Goal: Obtain resource: Download file/media

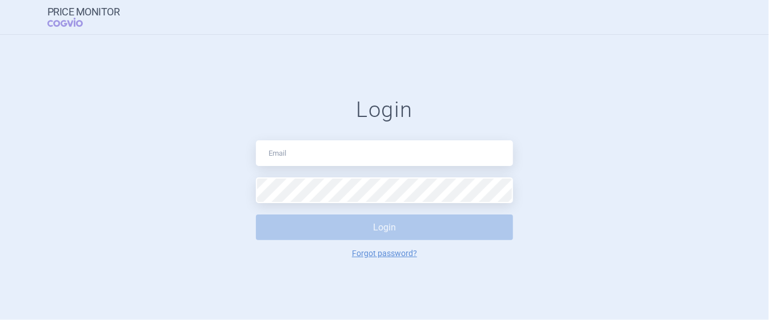
type input "[EMAIL_ADDRESS][DOMAIN_NAME]"
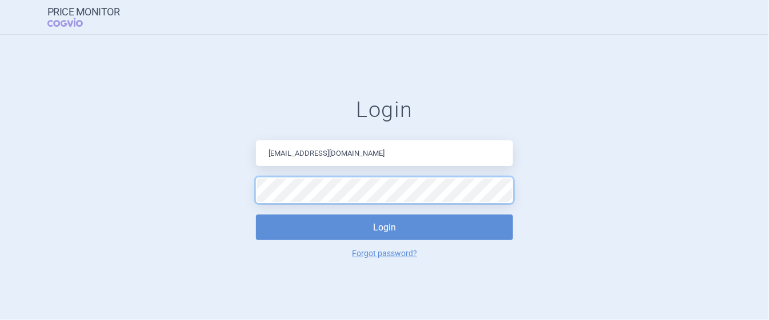
click at [256, 215] on button "Login" at bounding box center [384, 228] width 257 height 26
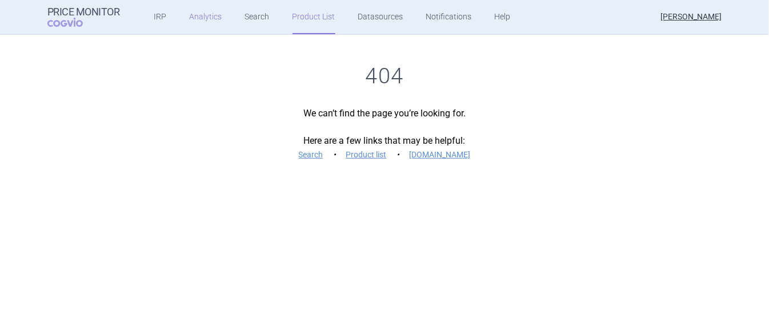
click at [194, 24] on link "Analytics" at bounding box center [206, 17] width 33 height 34
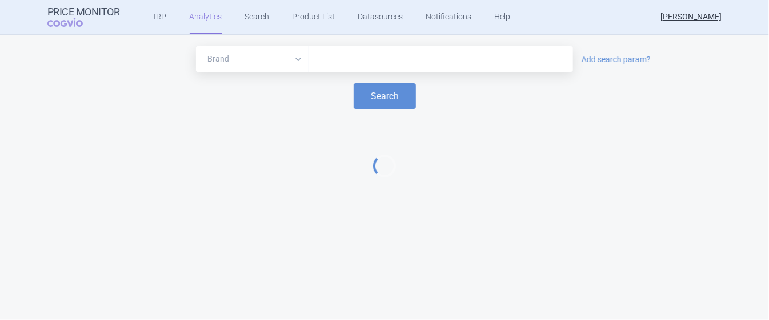
click at [361, 55] on input "text" at bounding box center [441, 59] width 252 height 15
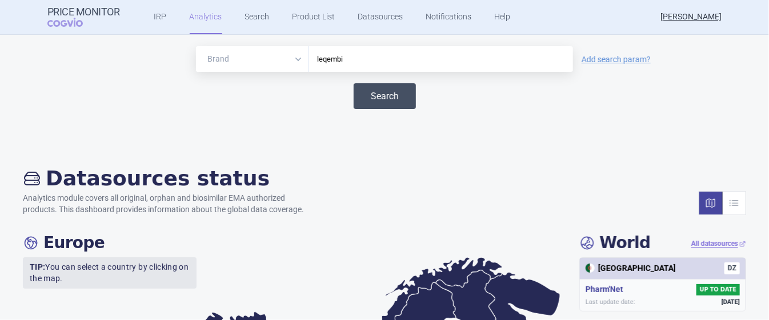
type input "leqembi"
click at [375, 91] on button "Search" at bounding box center [384, 96] width 62 height 26
click at [371, 104] on button "Search" at bounding box center [384, 96] width 62 height 26
click at [154, 19] on link "IRP" at bounding box center [160, 17] width 13 height 34
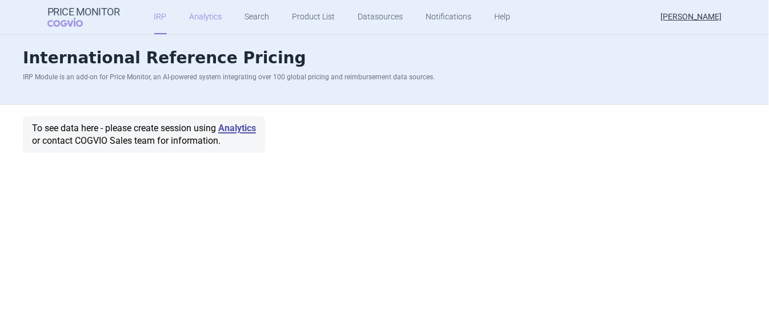
click at [190, 19] on link "Analytics" at bounding box center [206, 17] width 33 height 34
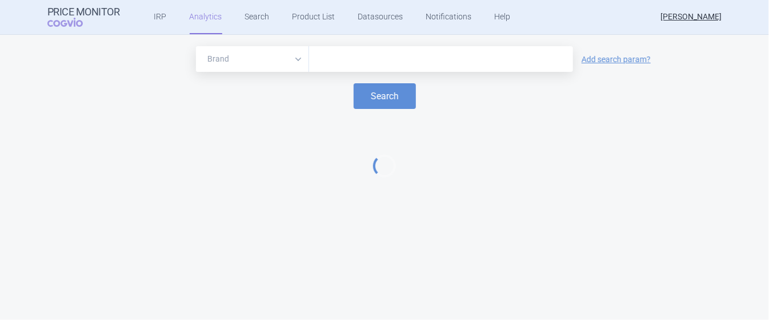
click at [356, 61] on input "text" at bounding box center [441, 59] width 252 height 15
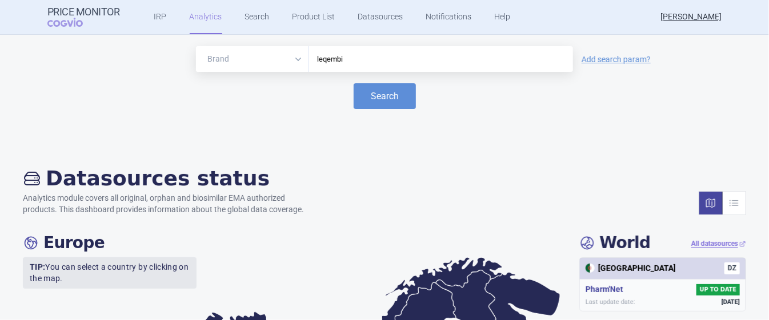
type input "leqembi"
click at [353, 83] on button "Search" at bounding box center [384, 96] width 62 height 26
click at [390, 95] on button "Search" at bounding box center [384, 96] width 62 height 26
click at [621, 53] on div "Brand ATC/Active substance Therapeutic area leqembi Add search param?" at bounding box center [384, 59] width 746 height 26
click at [617, 59] on link "Add search param?" at bounding box center [615, 59] width 69 height 8
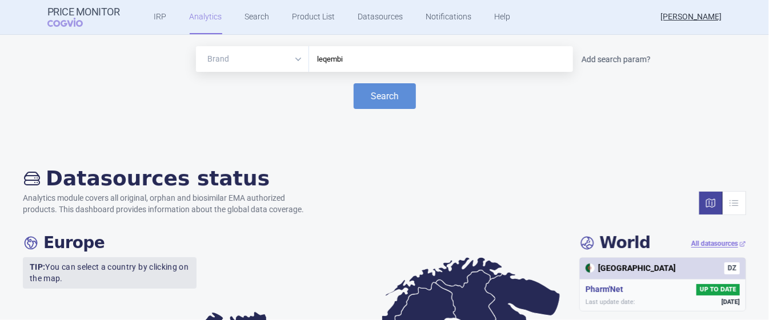
select select "atc"
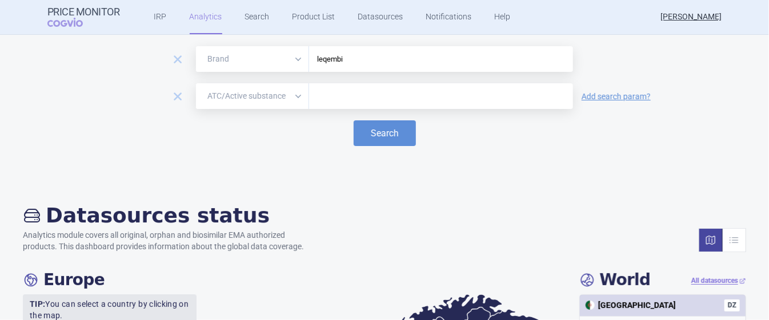
click at [371, 92] on input "text" at bounding box center [441, 96] width 252 height 15
type input "lecanemab"
click at [377, 133] on button "Search" at bounding box center [384, 133] width 62 height 26
click at [381, 59] on input "leqembi" at bounding box center [441, 59] width 252 height 15
click at [395, 142] on button "Search" at bounding box center [384, 133] width 62 height 26
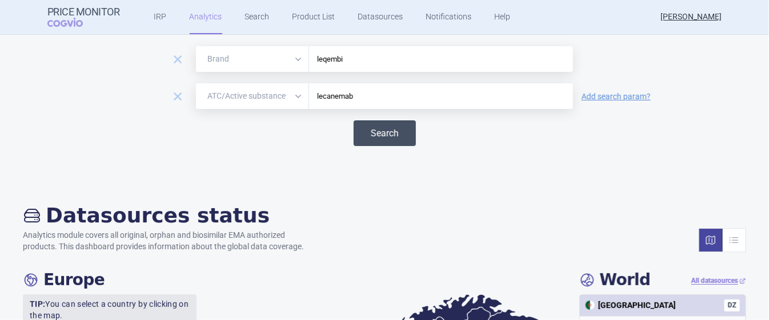
click at [387, 123] on button "Search" at bounding box center [384, 133] width 62 height 26
click at [170, 93] on span "remove" at bounding box center [178, 97] width 16 height 16
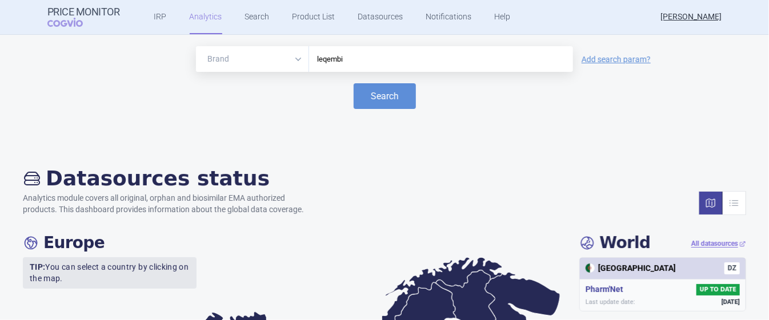
click at [292, 57] on select "Brand ATC/Active substance Therapeutic area" at bounding box center [252, 59] width 113 height 26
click at [196, 46] on select "Brand ATC/Active substance Therapeutic area" at bounding box center [252, 59] width 113 height 26
drag, startPoint x: 357, startPoint y: 61, endPoint x: 304, endPoint y: 55, distance: 54.0
click at [309, 55] on div "leqembi" at bounding box center [441, 59] width 264 height 26
click at [298, 54] on select "Brand ATC/Active substance Therapeutic area" at bounding box center [252, 59] width 113 height 26
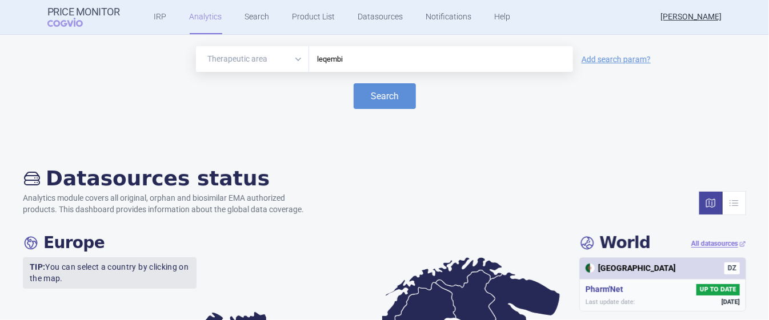
select select "atc"
click at [196, 46] on select "Brand ATC/Active substance Therapeutic area" at bounding box center [252, 59] width 113 height 26
drag, startPoint x: 352, startPoint y: 57, endPoint x: 291, endPoint y: 52, distance: 61.3
click at [283, 54] on div "Brand ATC/Active substance Therapeutic area leqembi" at bounding box center [384, 59] width 377 height 26
type input "lecanemab"
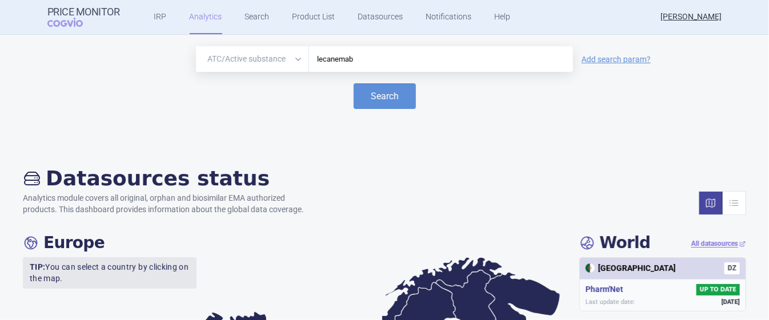
click at [353, 83] on button "Search" at bounding box center [384, 96] width 62 height 26
click at [385, 99] on button "Search" at bounding box center [384, 96] width 62 height 26
click at [255, 13] on link "Search" at bounding box center [257, 17] width 25 height 34
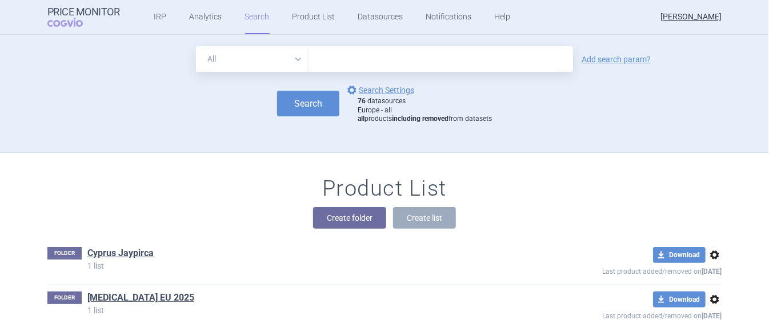
click at [343, 56] on input "text" at bounding box center [441, 59] width 264 height 26
type input "leqembi"
click at [306, 92] on button "Search" at bounding box center [308, 104] width 62 height 26
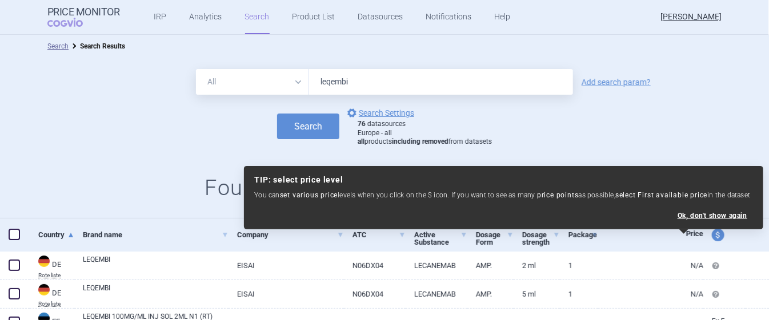
click at [120, 132] on div "Search options Search Settings 76 datasources Europe - all all products includi…" at bounding box center [384, 126] width 769 height 41
click at [397, 109] on link "options Search Settings" at bounding box center [379, 113] width 69 height 14
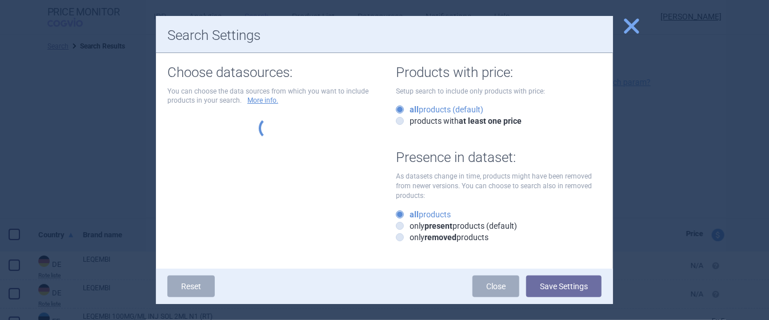
select select "df38670d-62bb-4aa9-aeea-790e65b9b508"
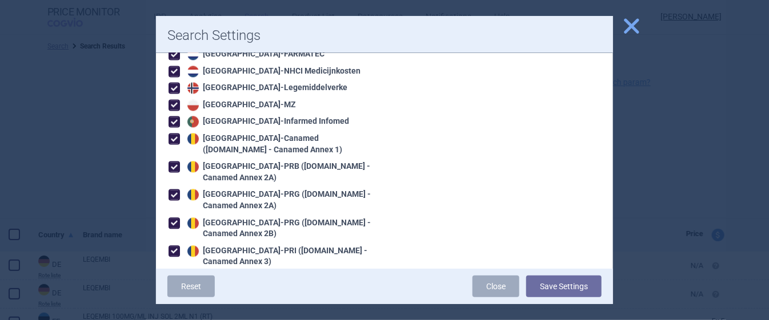
scroll to position [1042, 0]
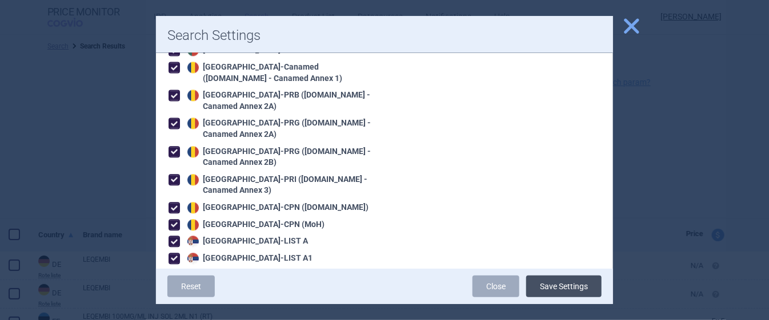
click at [562, 286] on button "Save Settings" at bounding box center [563, 287] width 75 height 22
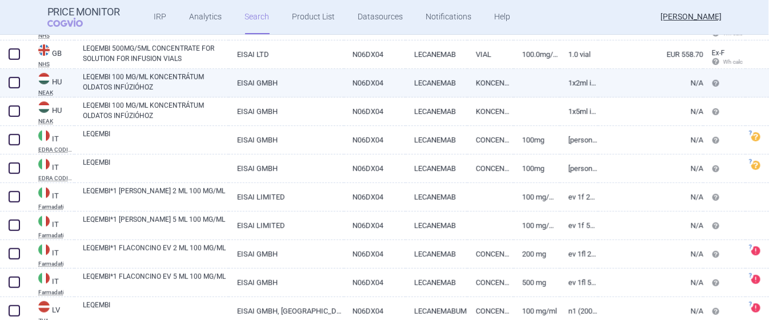
scroll to position [283, 0]
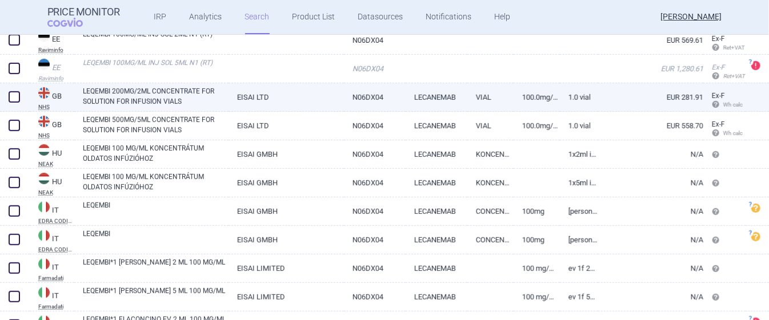
click at [174, 94] on link "LEQEMBI 200MG/2ML CONCENTRATE FOR SOLUTION FOR INFUSION VIALS" at bounding box center [156, 96] width 146 height 21
select select "EUR"
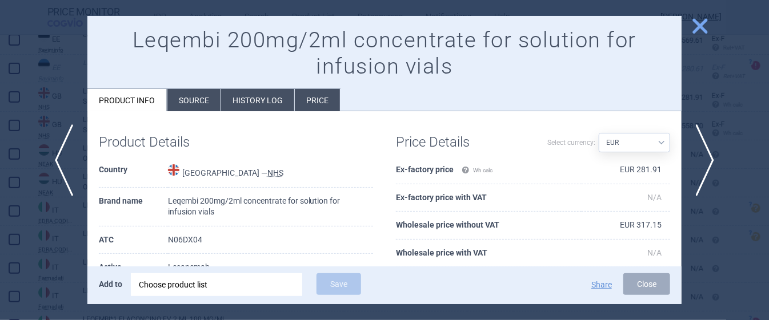
click at [180, 105] on li "Source" at bounding box center [193, 100] width 53 height 22
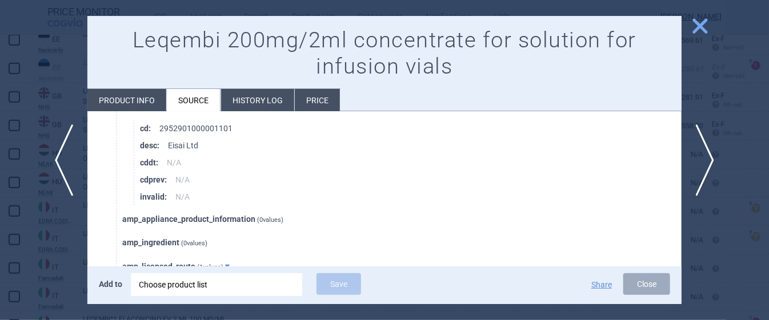
click at [135, 92] on li "Product info" at bounding box center [126, 100] width 79 height 22
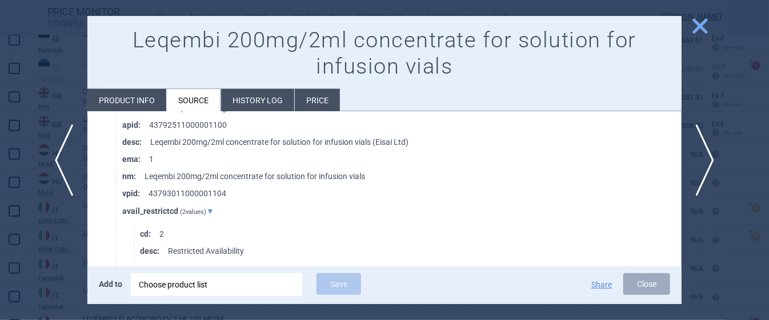
select select "EUR"
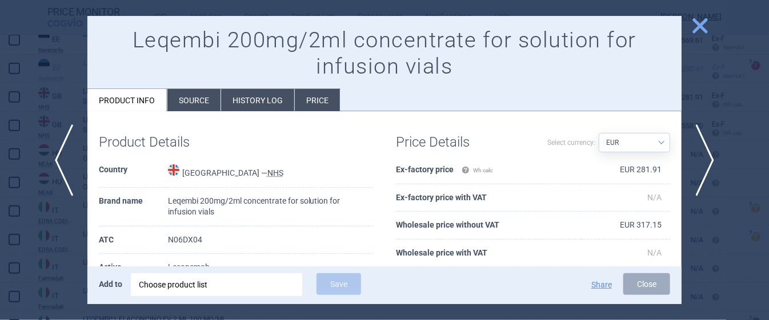
click at [697, 25] on span "close" at bounding box center [700, 26] width 20 height 20
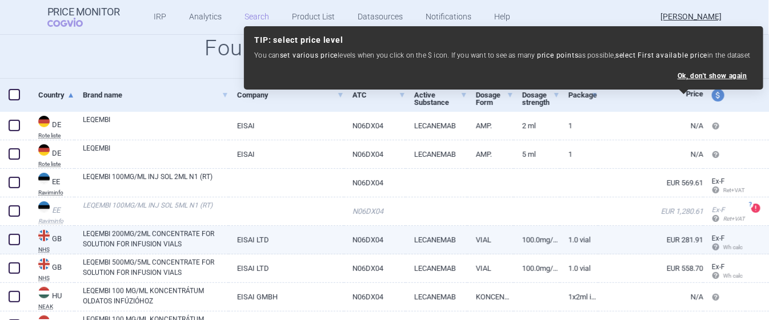
scroll to position [211, 0]
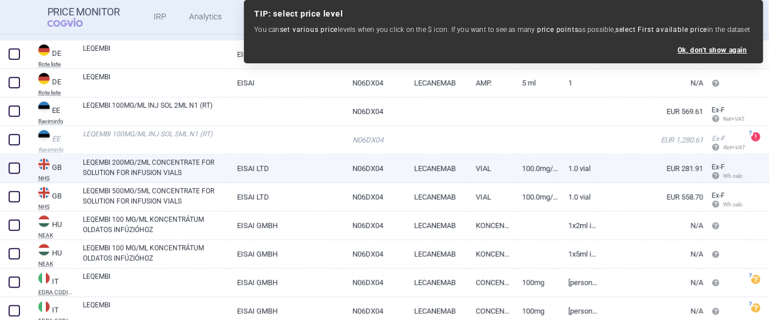
click at [17, 161] on span at bounding box center [14, 168] width 17 height 17
checkbox input "true"
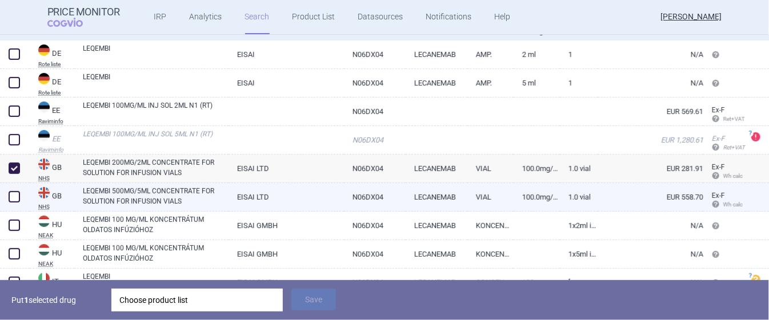
click at [15, 195] on span at bounding box center [14, 196] width 11 height 11
checkbox input "true"
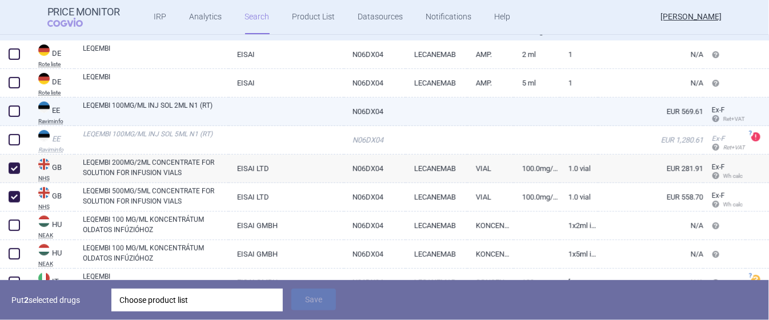
click at [14, 109] on span at bounding box center [14, 111] width 11 height 11
checkbox input "true"
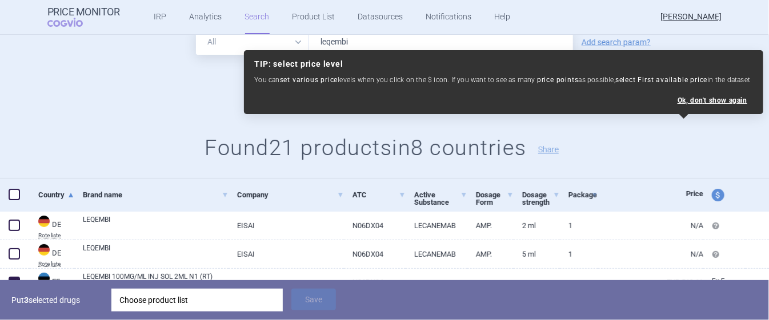
scroll to position [37, 0]
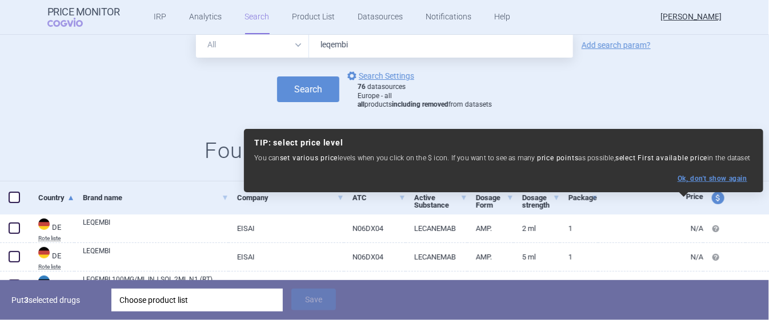
click at [720, 182] on button "Ok, don ' t show again" at bounding box center [712, 179] width 70 height 8
select select "ex-factory"
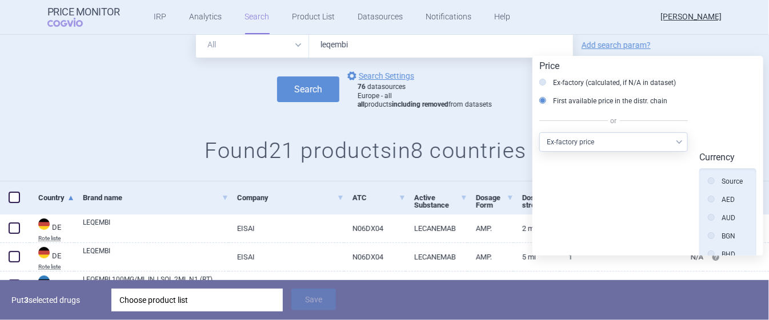
scroll to position [257, 0]
click at [142, 118] on div "All Brand Name ATC Company Active Substance Country Newer than leqembi Add sear…" at bounding box center [384, 101] width 769 height 161
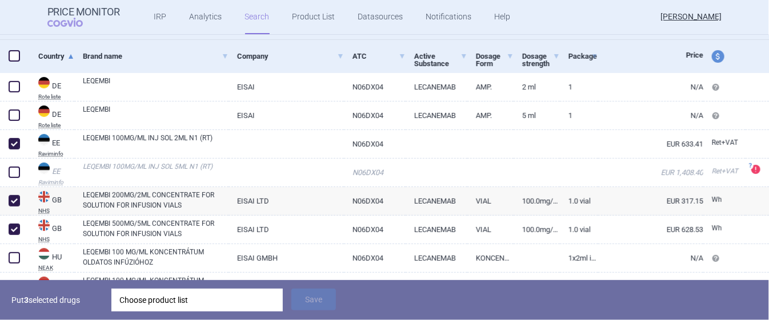
scroll to position [180, 0]
click at [181, 296] on div "Choose product list" at bounding box center [196, 300] width 155 height 23
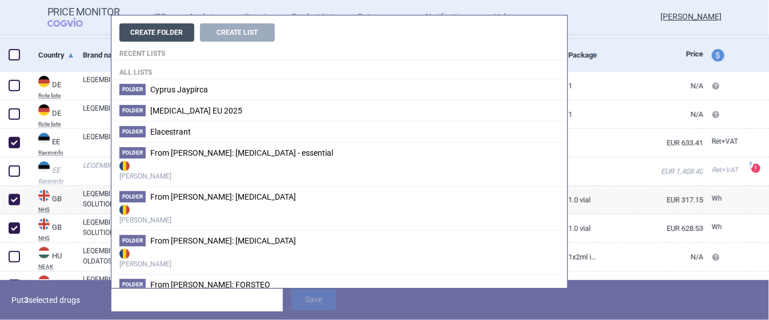
click at [168, 35] on button "Create Folder" at bounding box center [156, 32] width 75 height 18
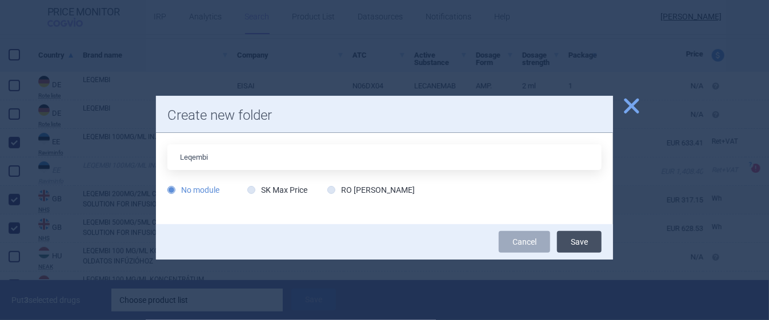
type input "Leqembi"
click at [589, 243] on button "Save" at bounding box center [579, 242] width 45 height 22
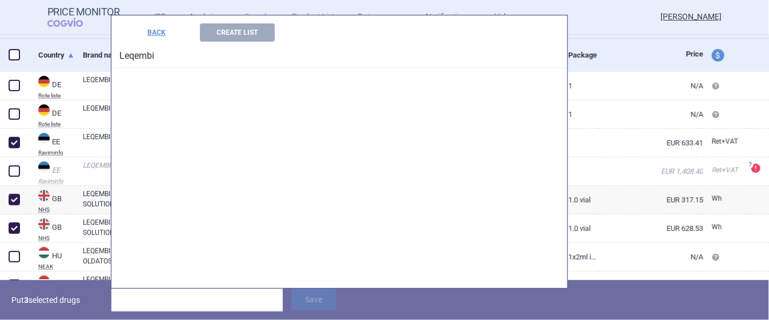
click at [212, 300] on input "search" at bounding box center [196, 300] width 171 height 23
click at [250, 38] on button "Create List" at bounding box center [237, 32] width 75 height 18
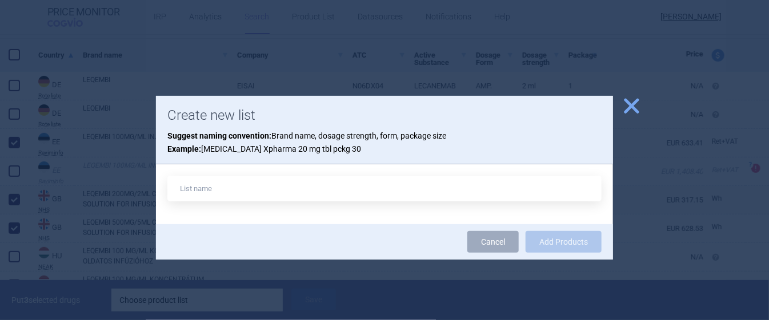
click at [267, 191] on input "text" at bounding box center [384, 189] width 434 height 26
type input "Leqembi"
click at [582, 242] on button "Add Products" at bounding box center [563, 242] width 76 height 22
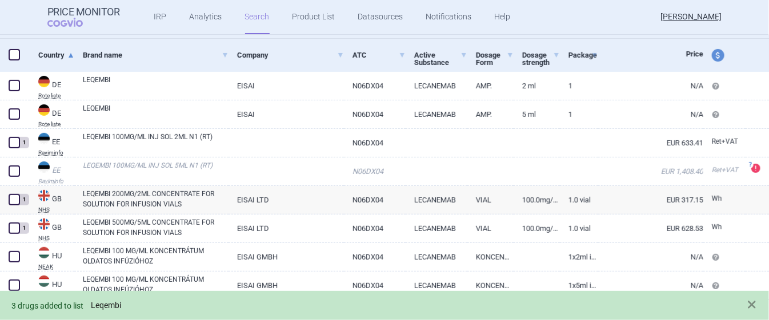
click at [114, 302] on link "Leqembi" at bounding box center [106, 306] width 30 height 10
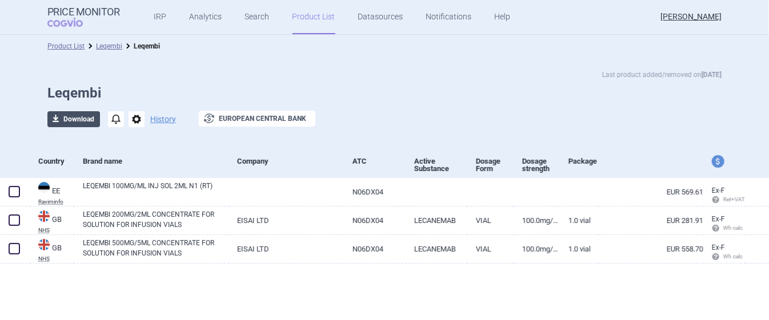
click at [89, 119] on button "download Download" at bounding box center [73, 119] width 53 height 16
select select "EUR"
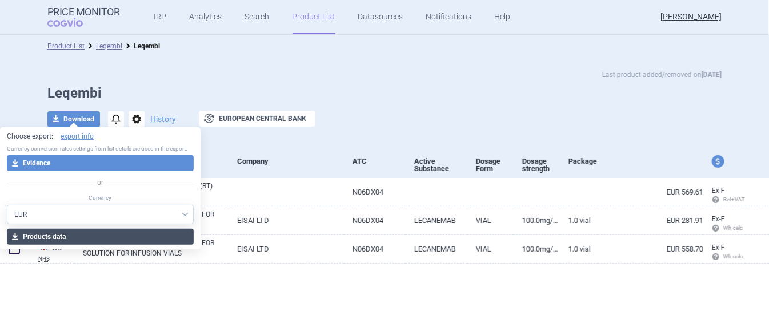
click at [67, 232] on button "download Products data" at bounding box center [100, 237] width 187 height 16
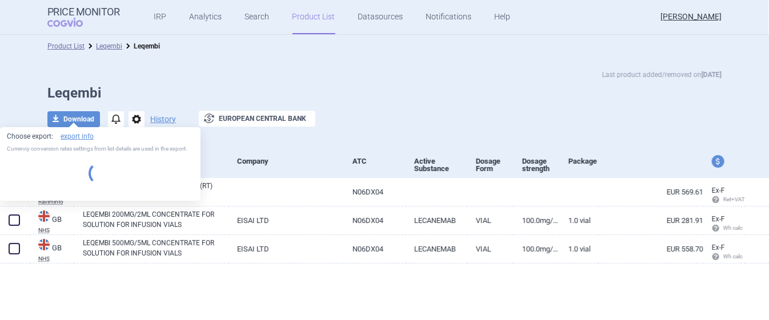
select select "EUR"
